Goal: Task Accomplishment & Management: Use online tool/utility

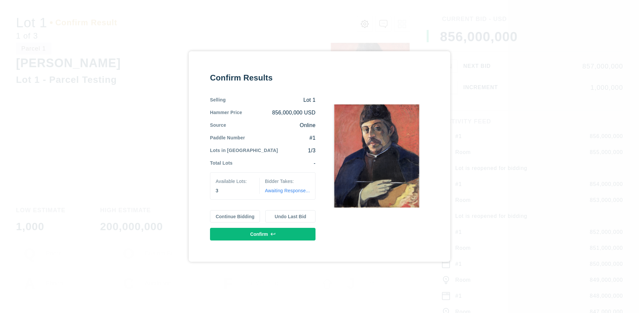
click at [235, 216] on button "Continue Bidding" at bounding box center [235, 216] width 50 height 13
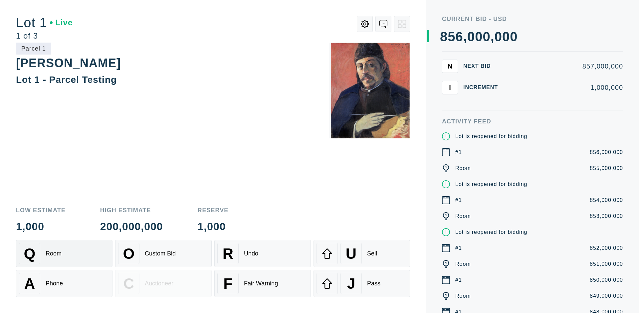
click at [64, 253] on div "Q Room" at bounding box center [64, 253] width 90 height 21
